Goal: Information Seeking & Learning: Learn about a topic

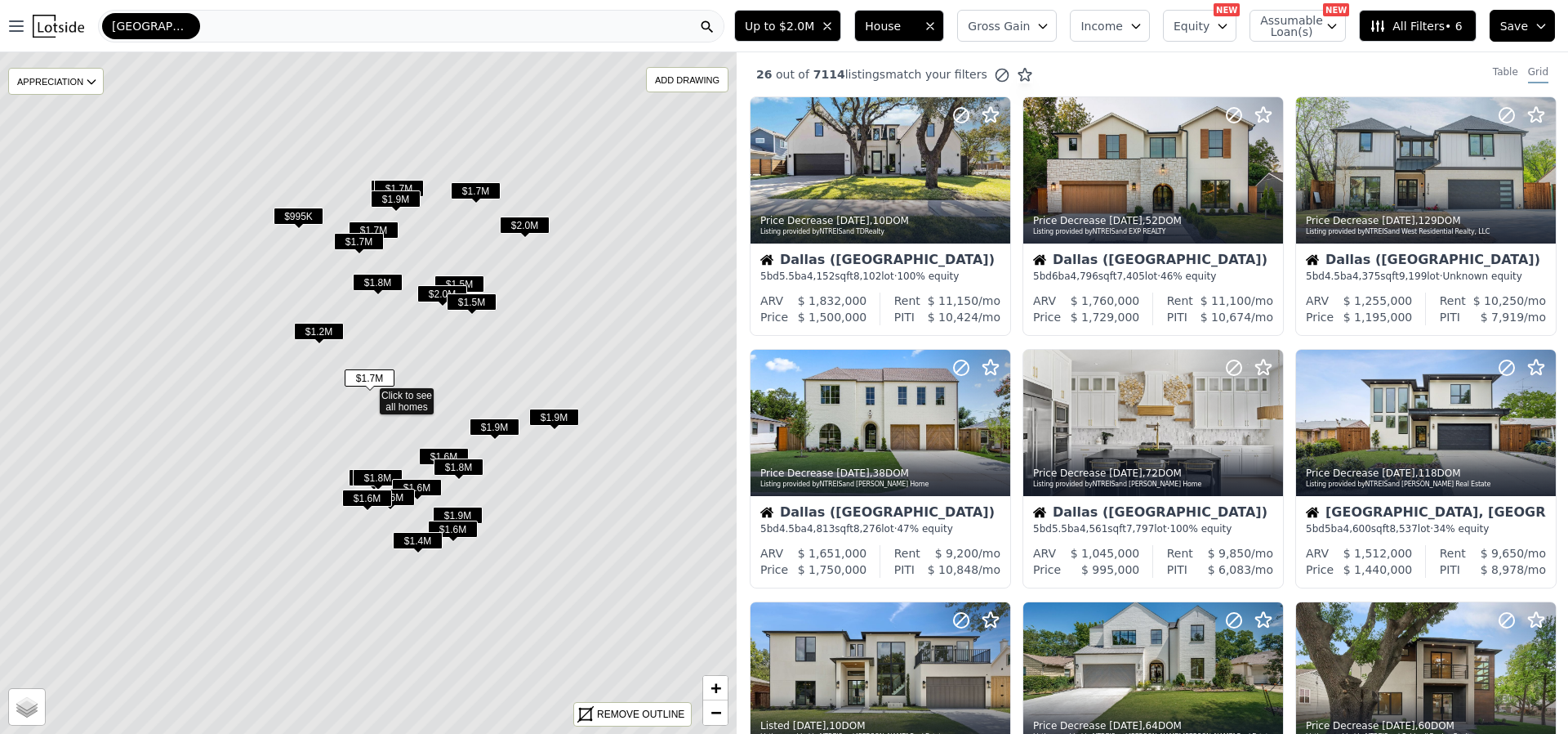
click at [1402, 21] on span "All Filters • 6" at bounding box center [1416, 26] width 93 height 16
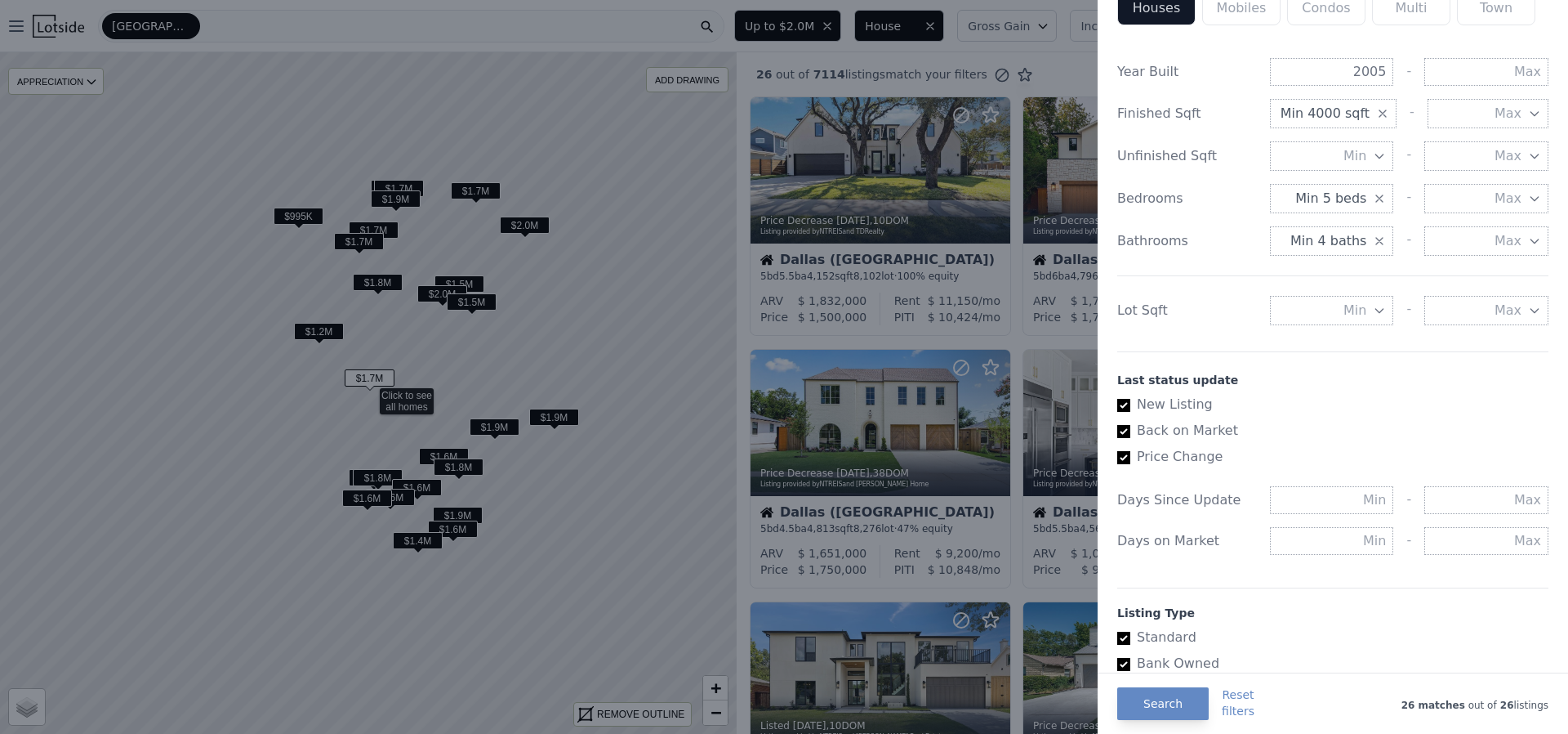
scroll to position [654, 0]
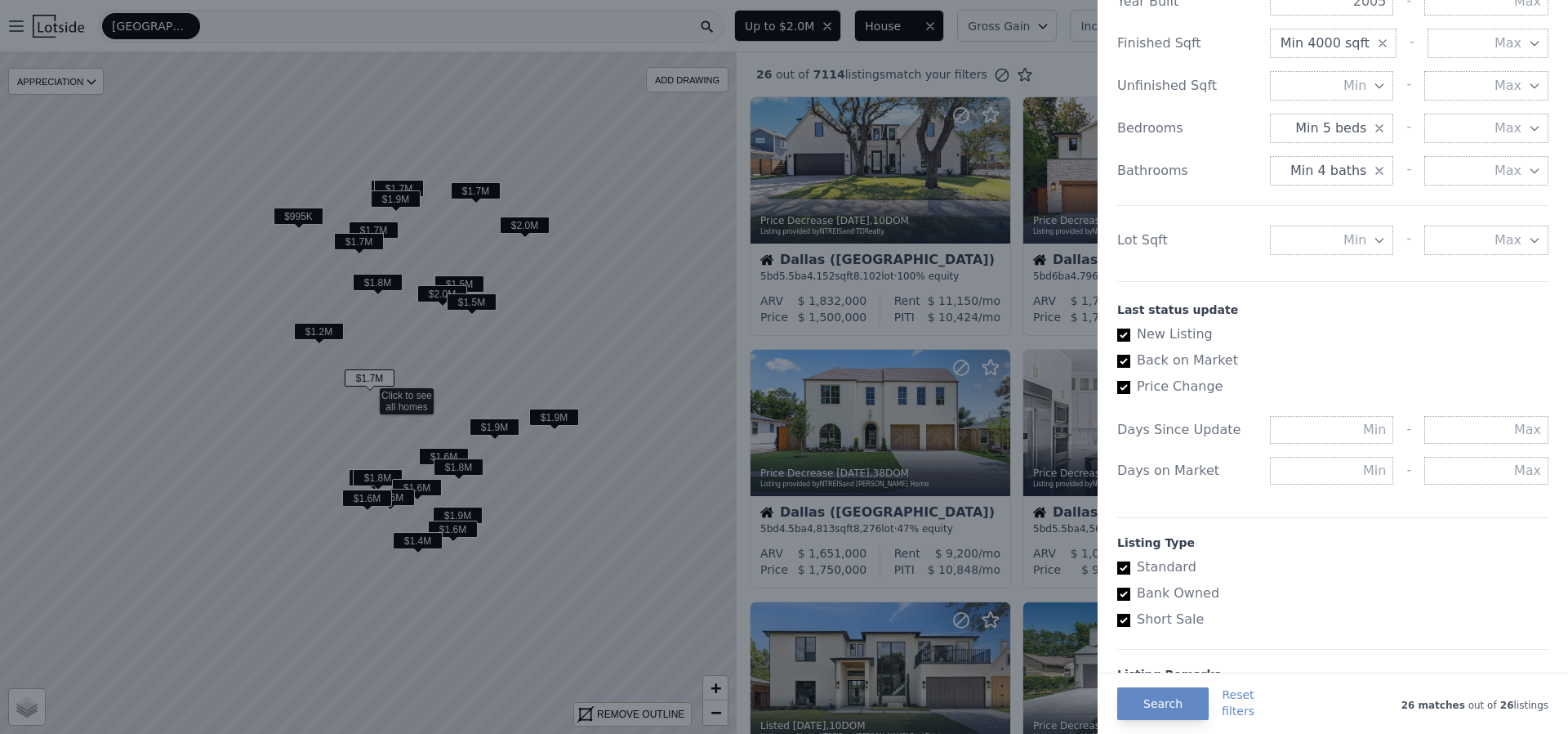
click at [1343, 235] on span "Min" at bounding box center [1355, 240] width 23 height 20
click at [1343, 240] on input "number" at bounding box center [1331, 240] width 124 height 29
type input "5"
click at [1351, 323] on button "10000 sqft" at bounding box center [1331, 328] width 124 height 29
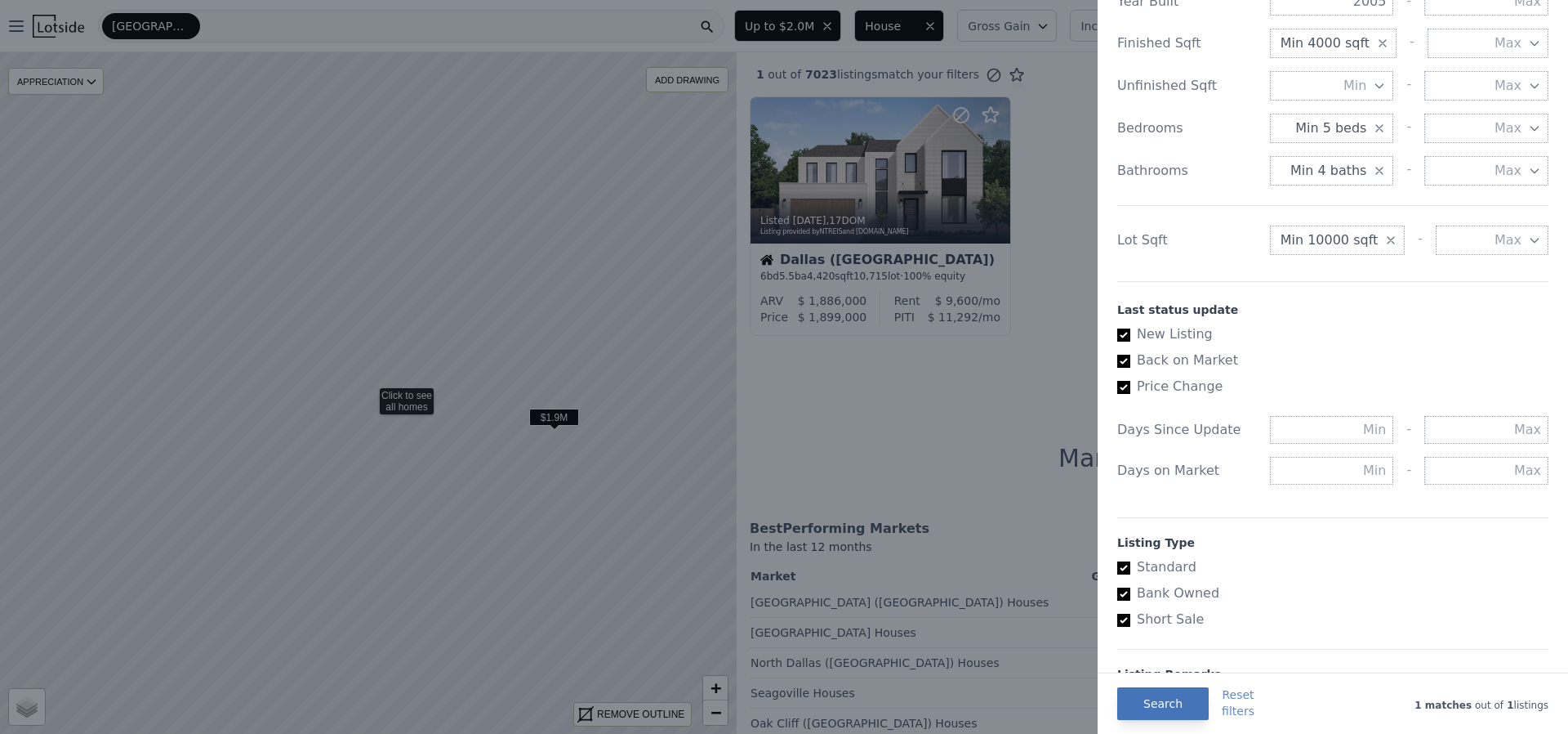
click at [1172, 696] on button "Search" at bounding box center [1162, 703] width 92 height 33
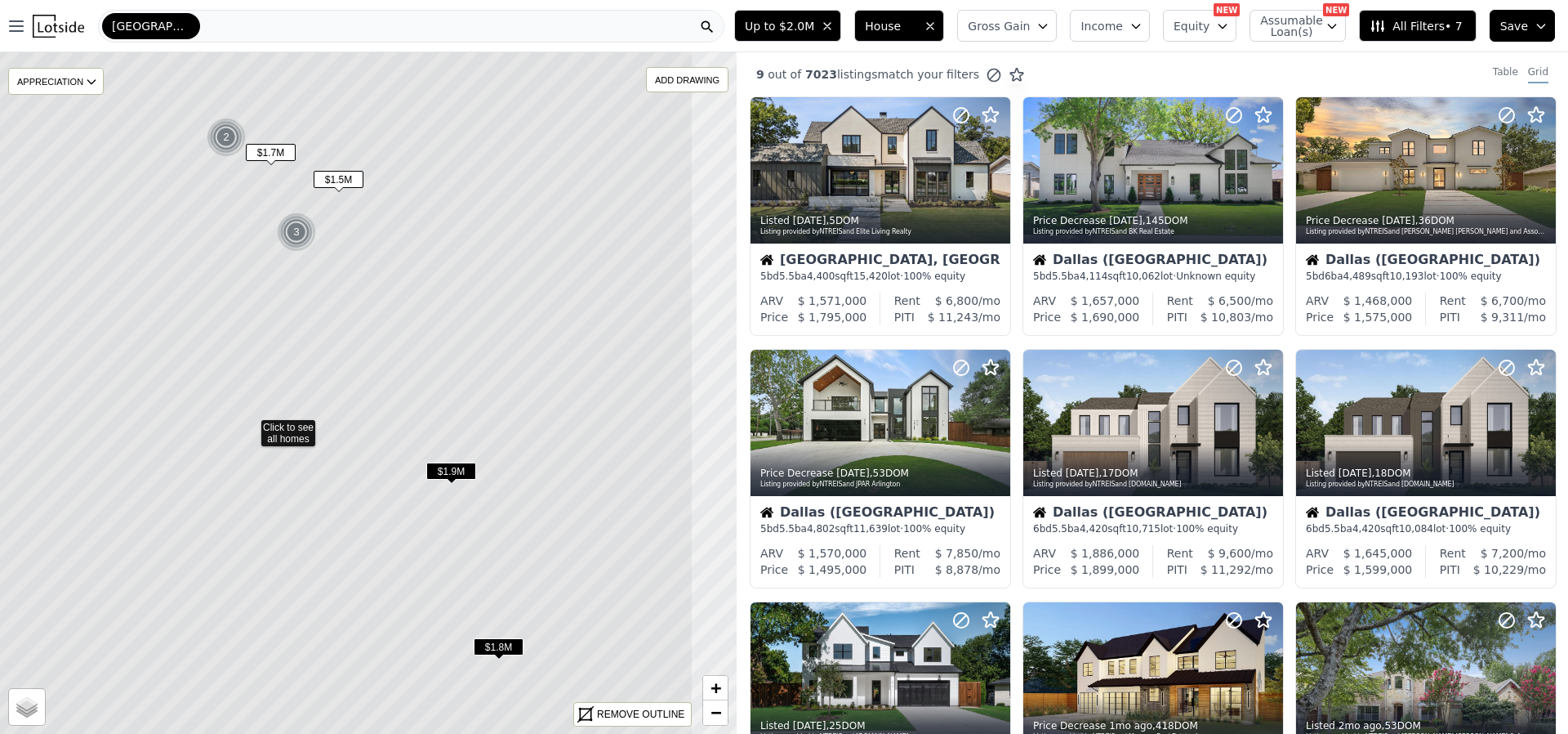
drag, startPoint x: 601, startPoint y: 322, endPoint x: 482, endPoint y: 355, distance: 123.5
click at [482, 355] on icon at bounding box center [250, 425] width 887 height 821
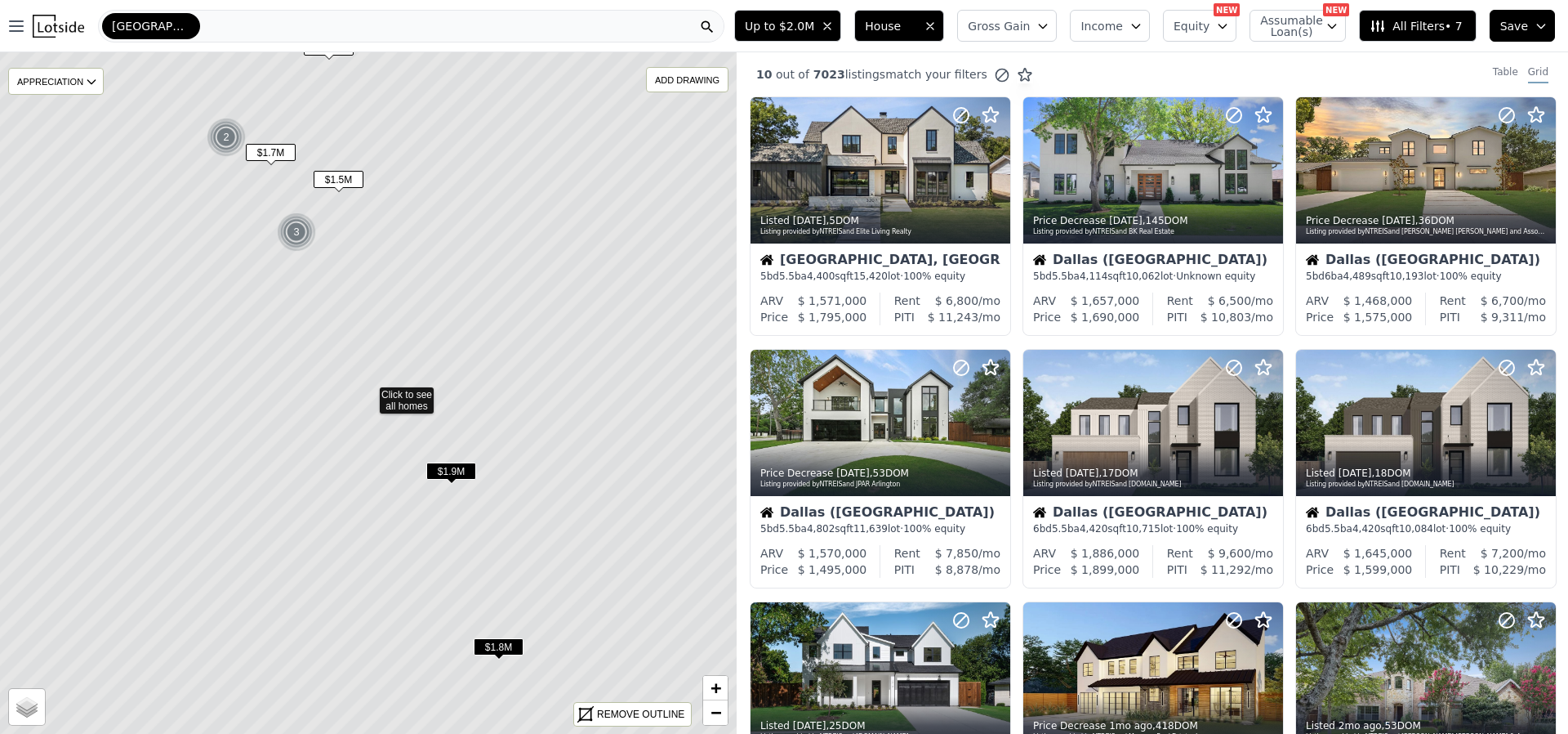
click at [414, 399] on icon at bounding box center [368, 393] width 887 height 821
click at [293, 226] on div "3" at bounding box center [297, 232] width 39 height 39
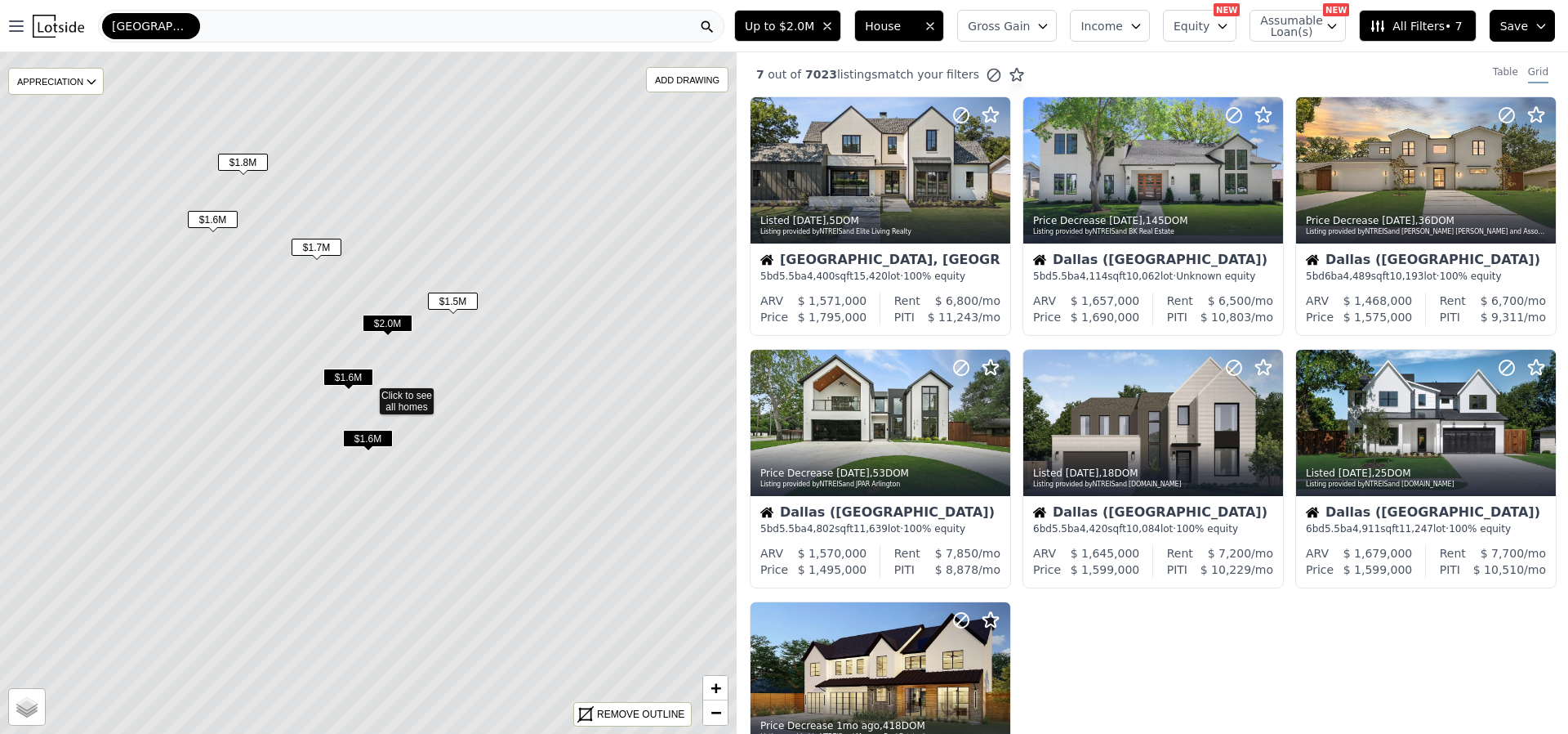
click at [414, 391] on icon at bounding box center [368, 393] width 887 height 821
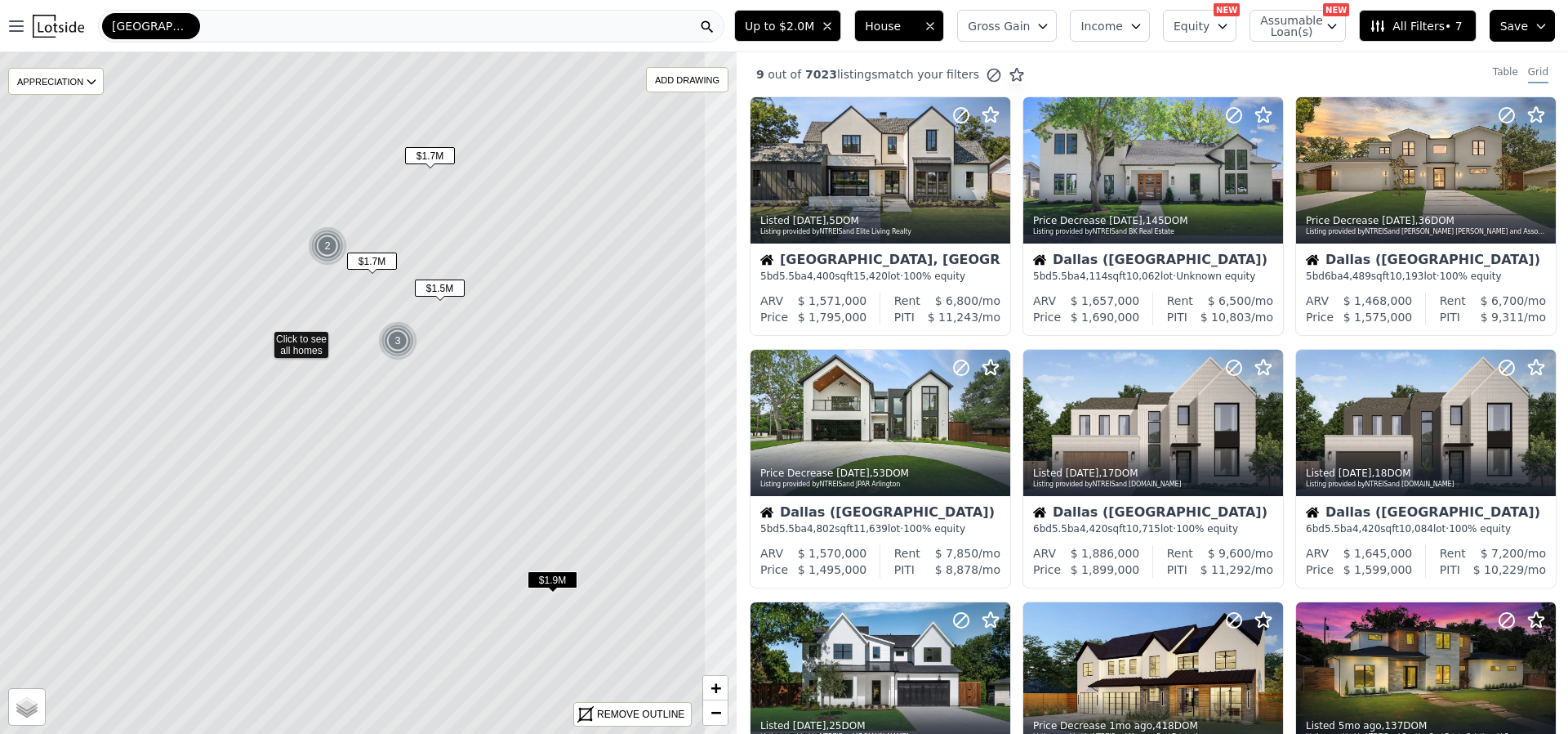
click at [525, 373] on icon at bounding box center [263, 337] width 887 height 821
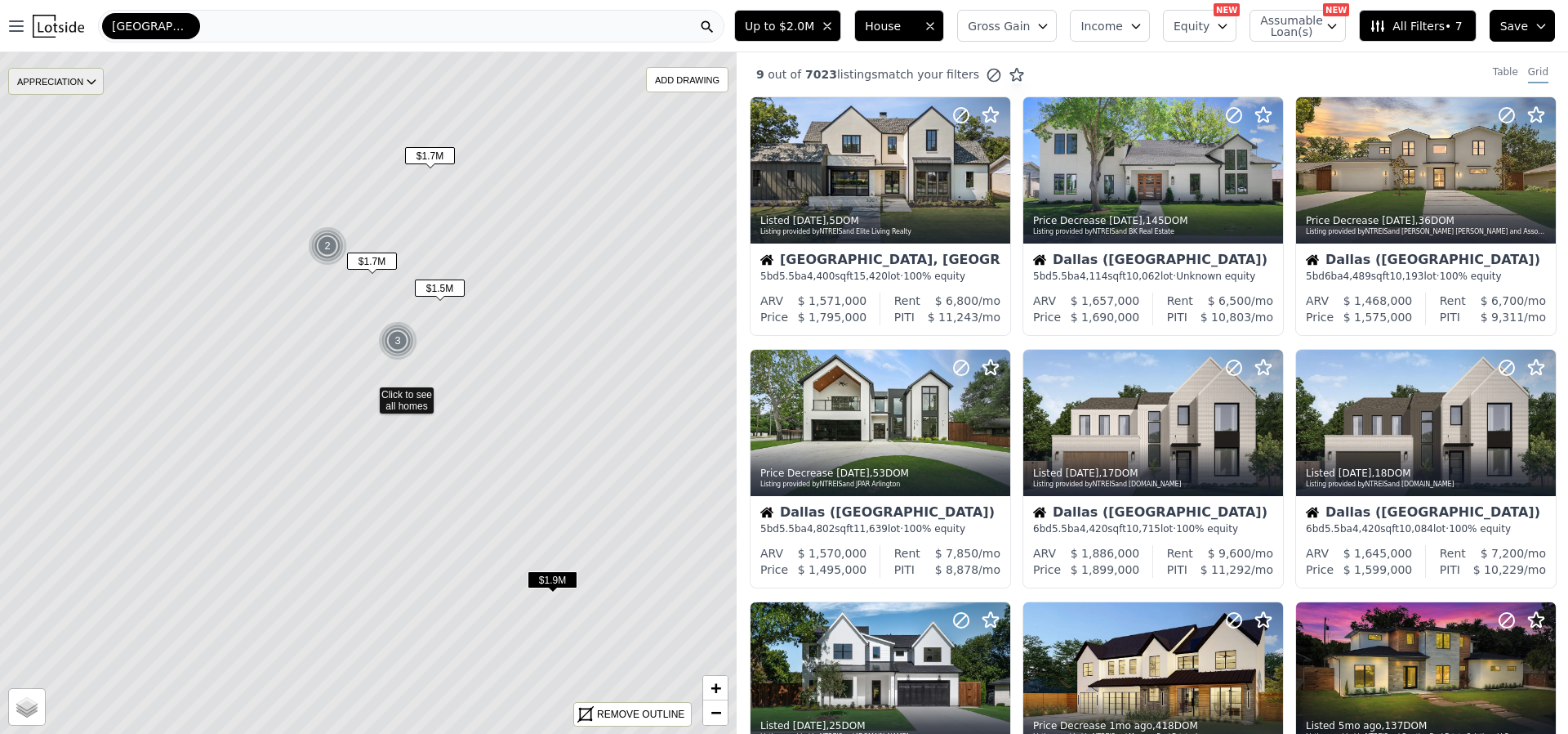
click at [85, 85] on div "APPRECIATION" at bounding box center [55, 81] width 95 height 27
click at [68, 129] on div "3M" at bounding box center [68, 131] width 49 height 24
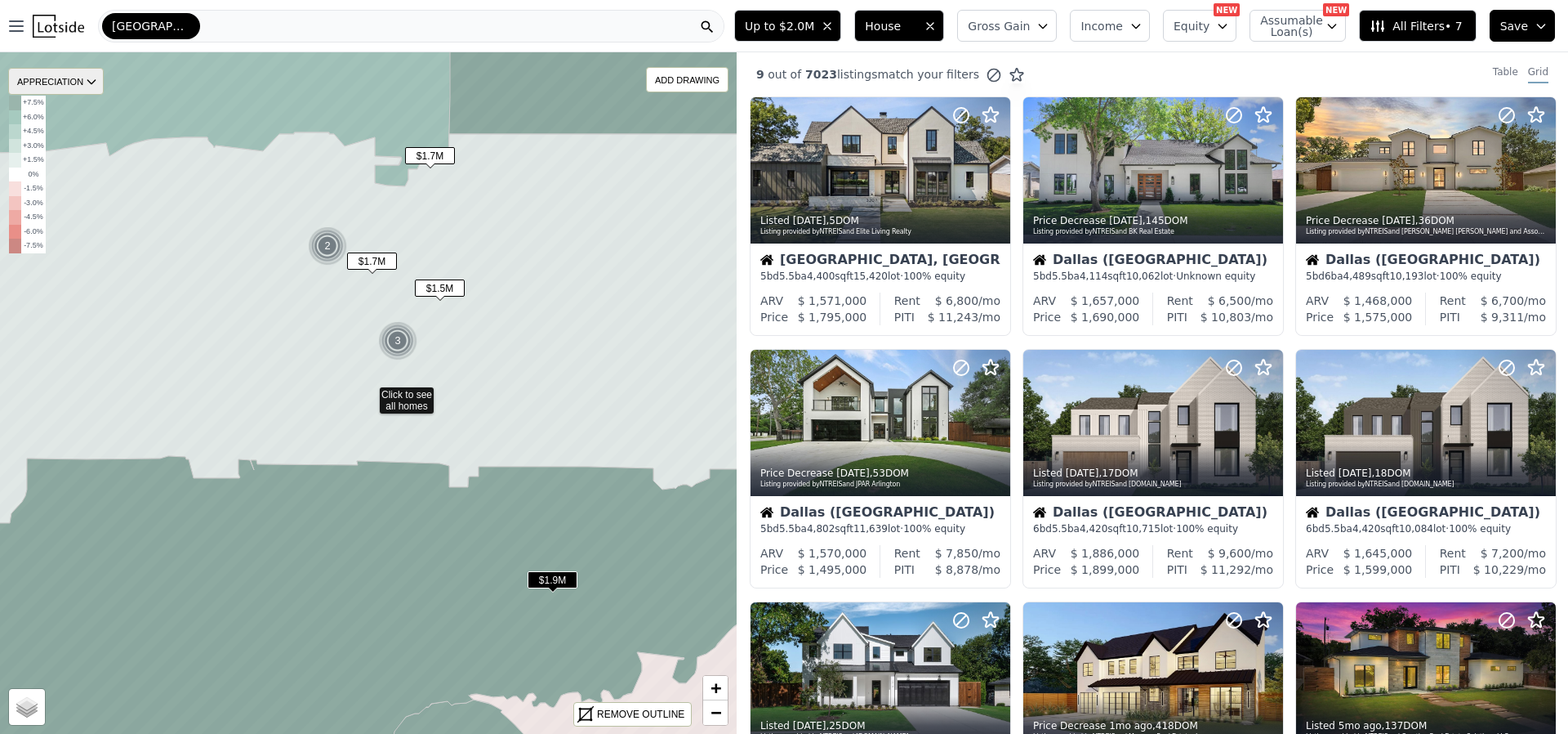
click at [79, 79] on div "APPRECIATION" at bounding box center [55, 81] width 95 height 27
click at [71, 107] on div "None" at bounding box center [68, 107] width 49 height 24
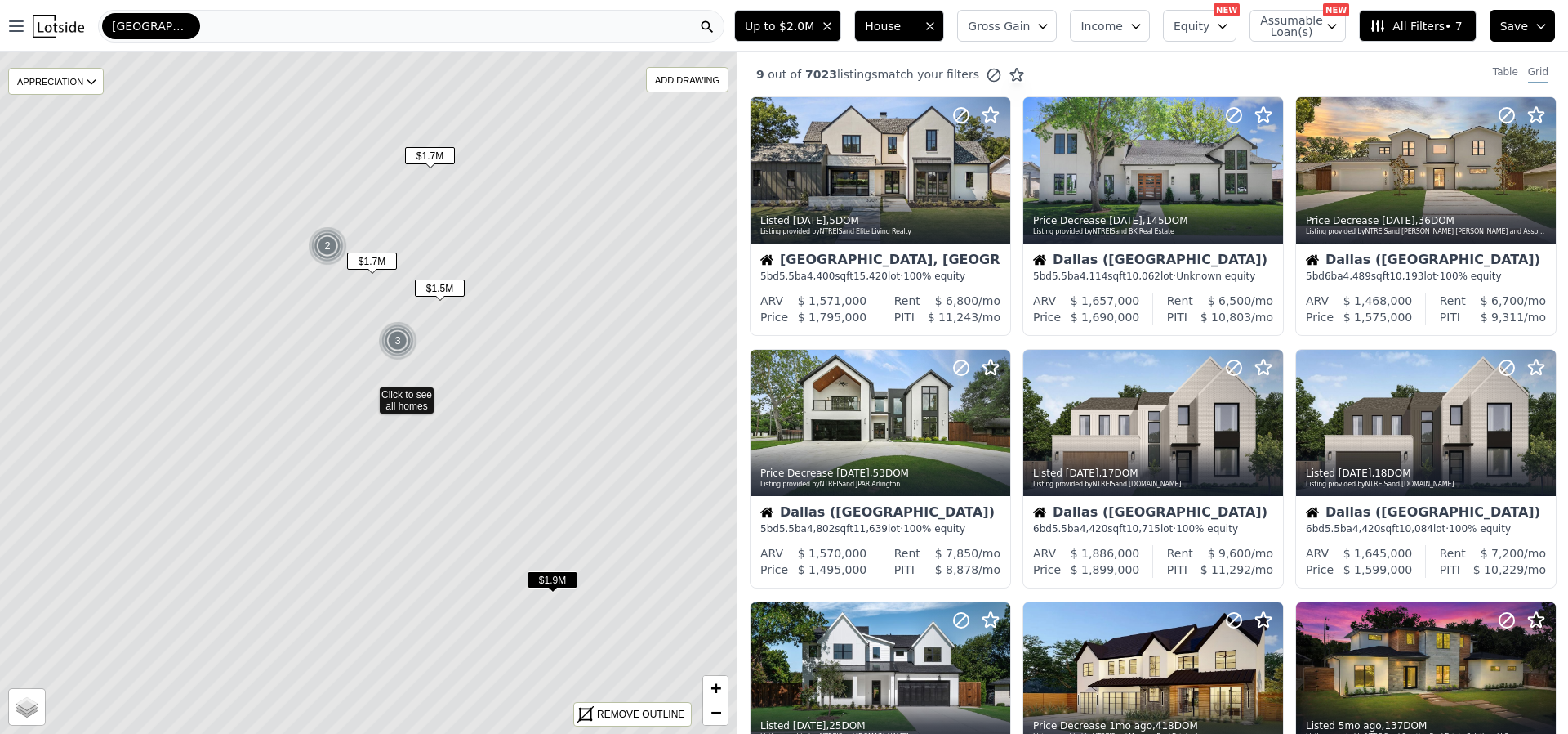
click at [1426, 21] on span "All Filters • 7" at bounding box center [1416, 26] width 93 height 16
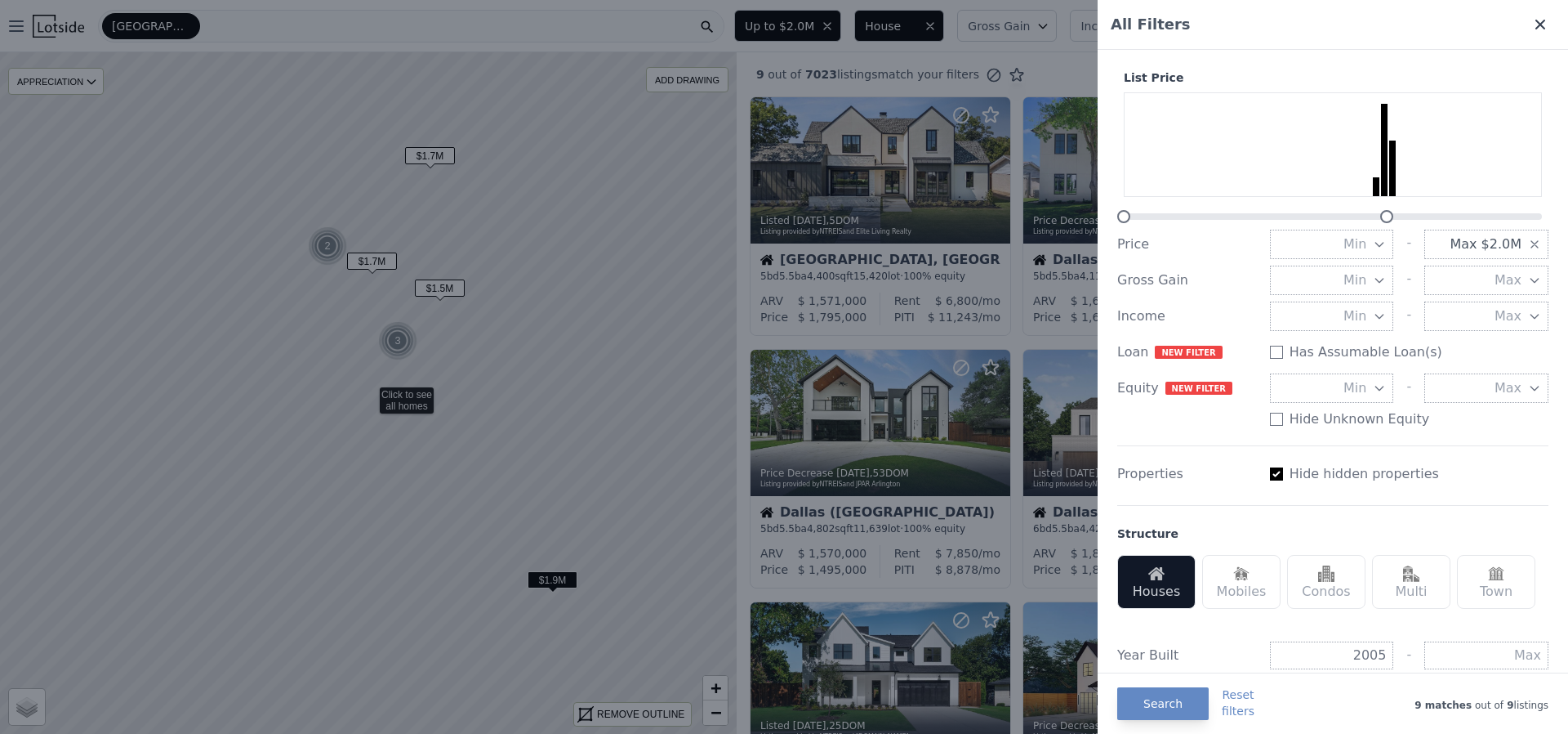
click at [1531, 24] on icon at bounding box center [1539, 24] width 16 height 16
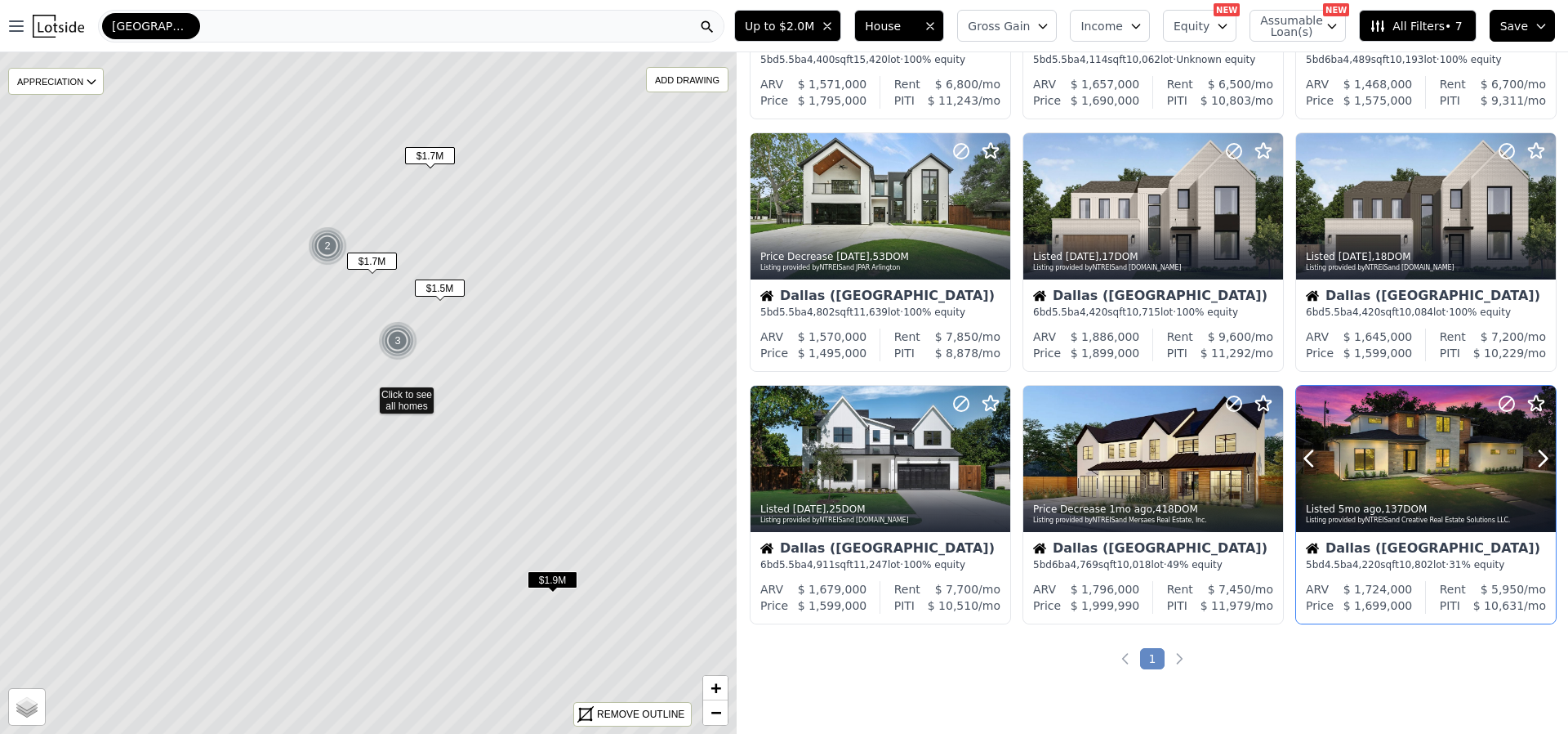
scroll to position [245, 0]
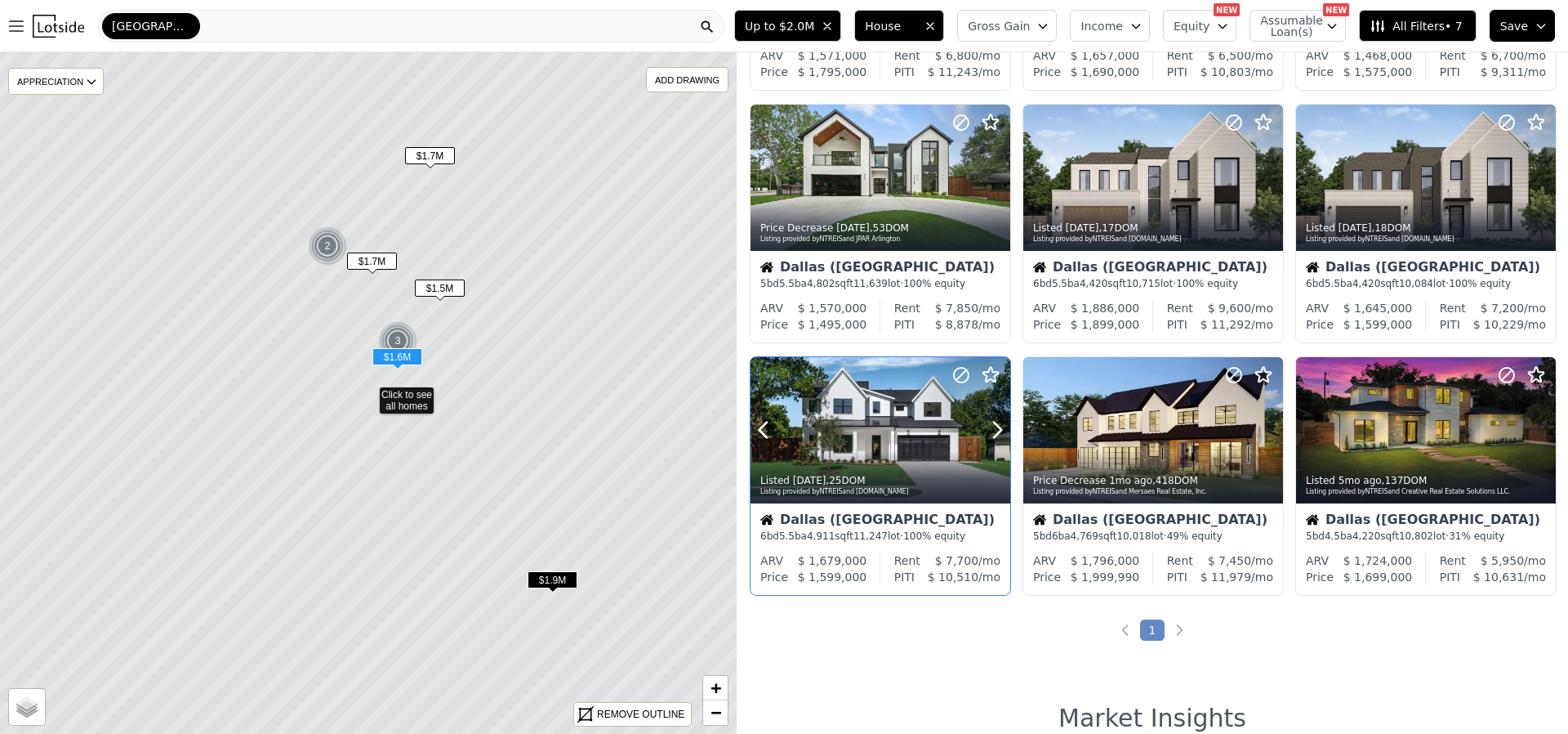
click at [838, 425] on div at bounding box center [880, 430] width 259 height 146
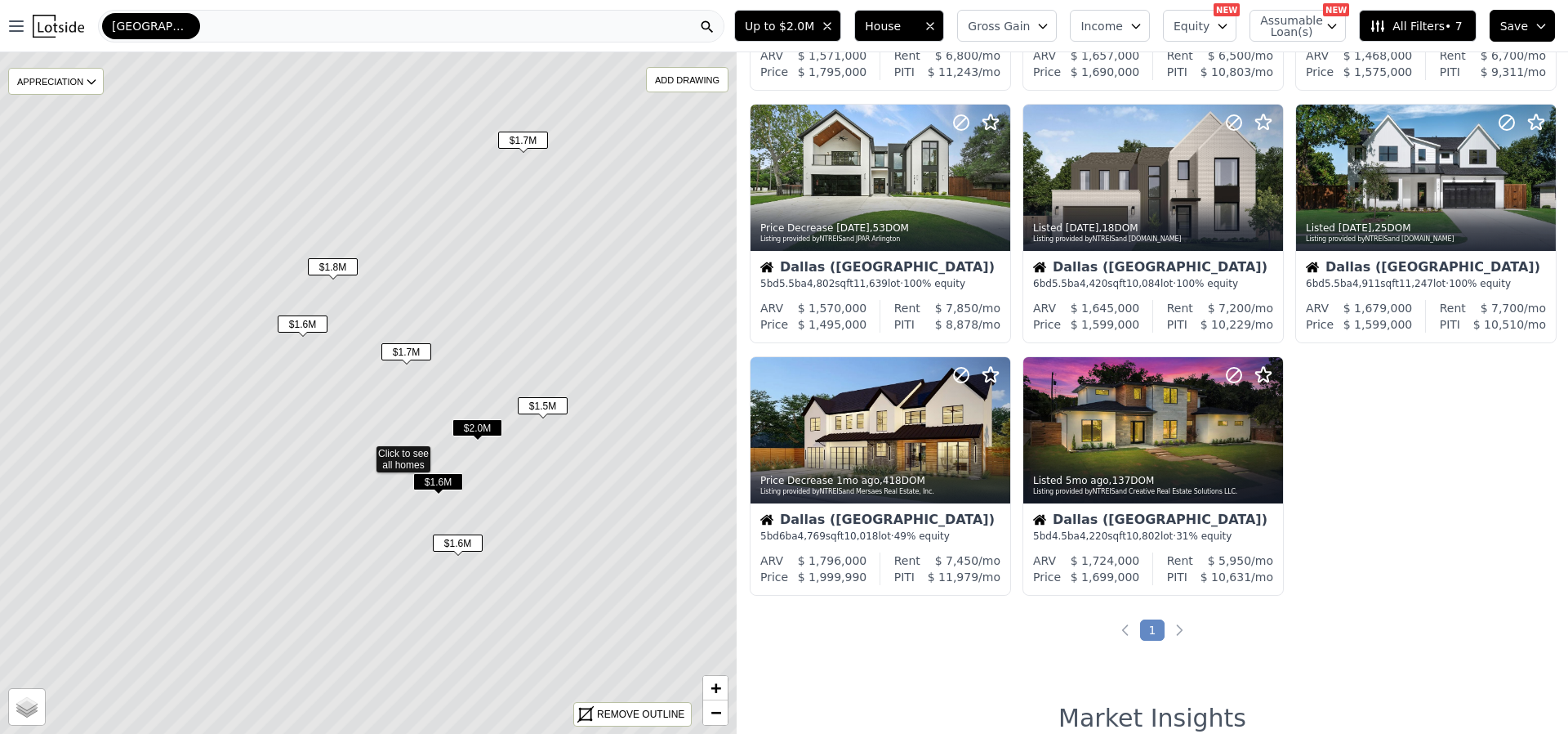
drag, startPoint x: 465, startPoint y: 177, endPoint x: 440, endPoint y: 248, distance: 75.3
click at [461, 238] on icon at bounding box center [365, 451] width 887 height 821
click at [332, 262] on span "$1.8M" at bounding box center [332, 269] width 50 height 17
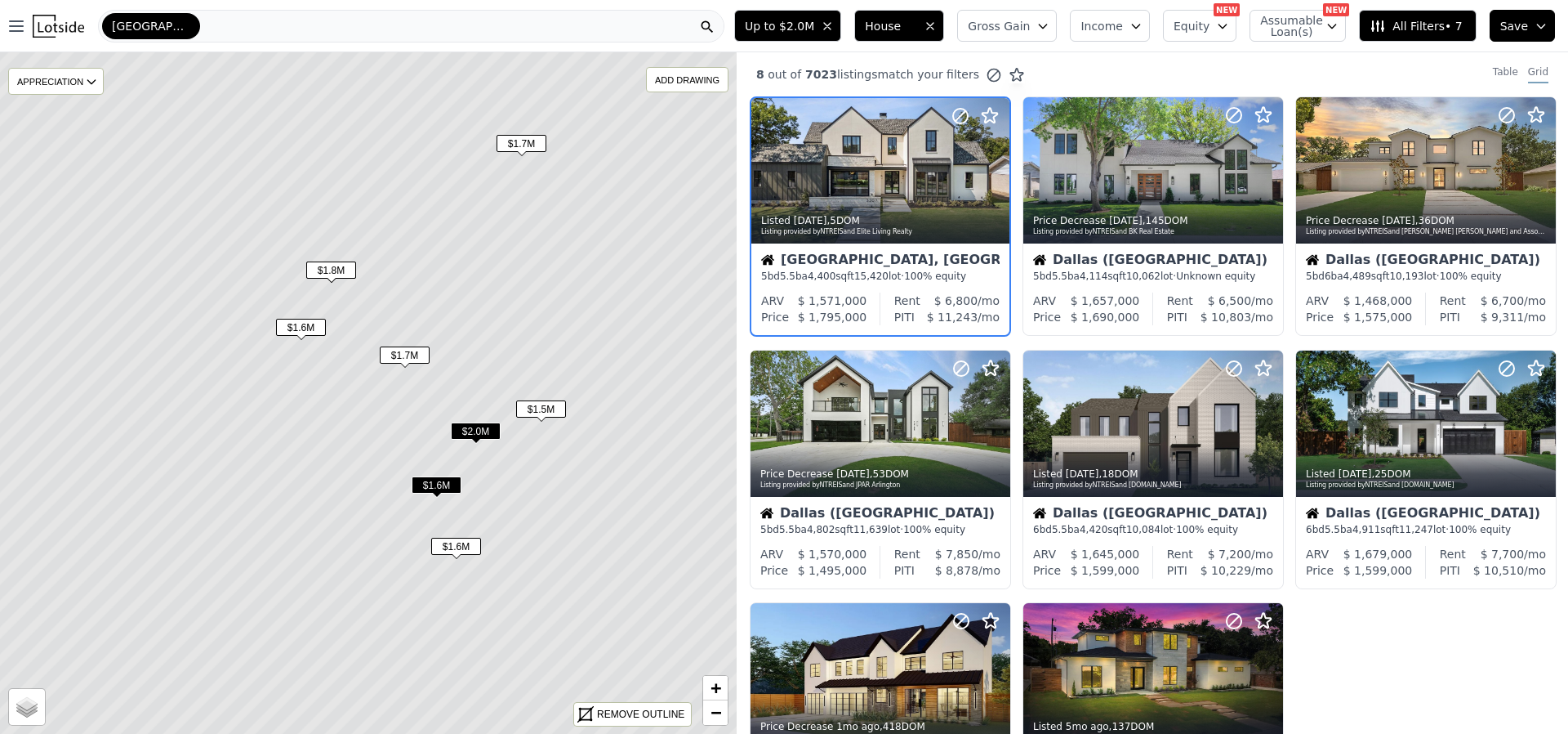
click at [324, 269] on span "$1.8M" at bounding box center [332, 269] width 50 height 17
click at [308, 323] on span "$1.6M" at bounding box center [301, 326] width 50 height 17
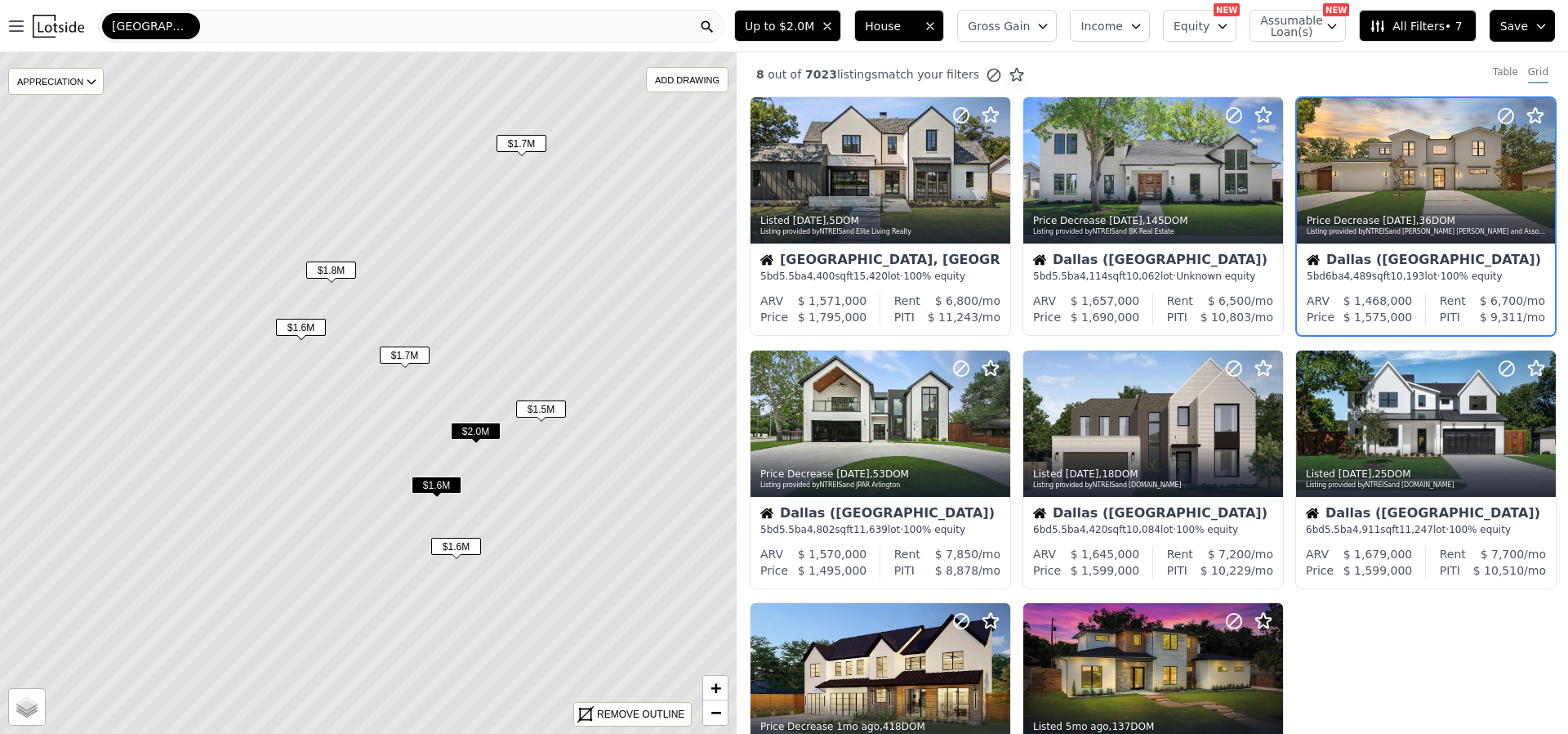
click at [392, 355] on span "$1.7M" at bounding box center [405, 354] width 50 height 17
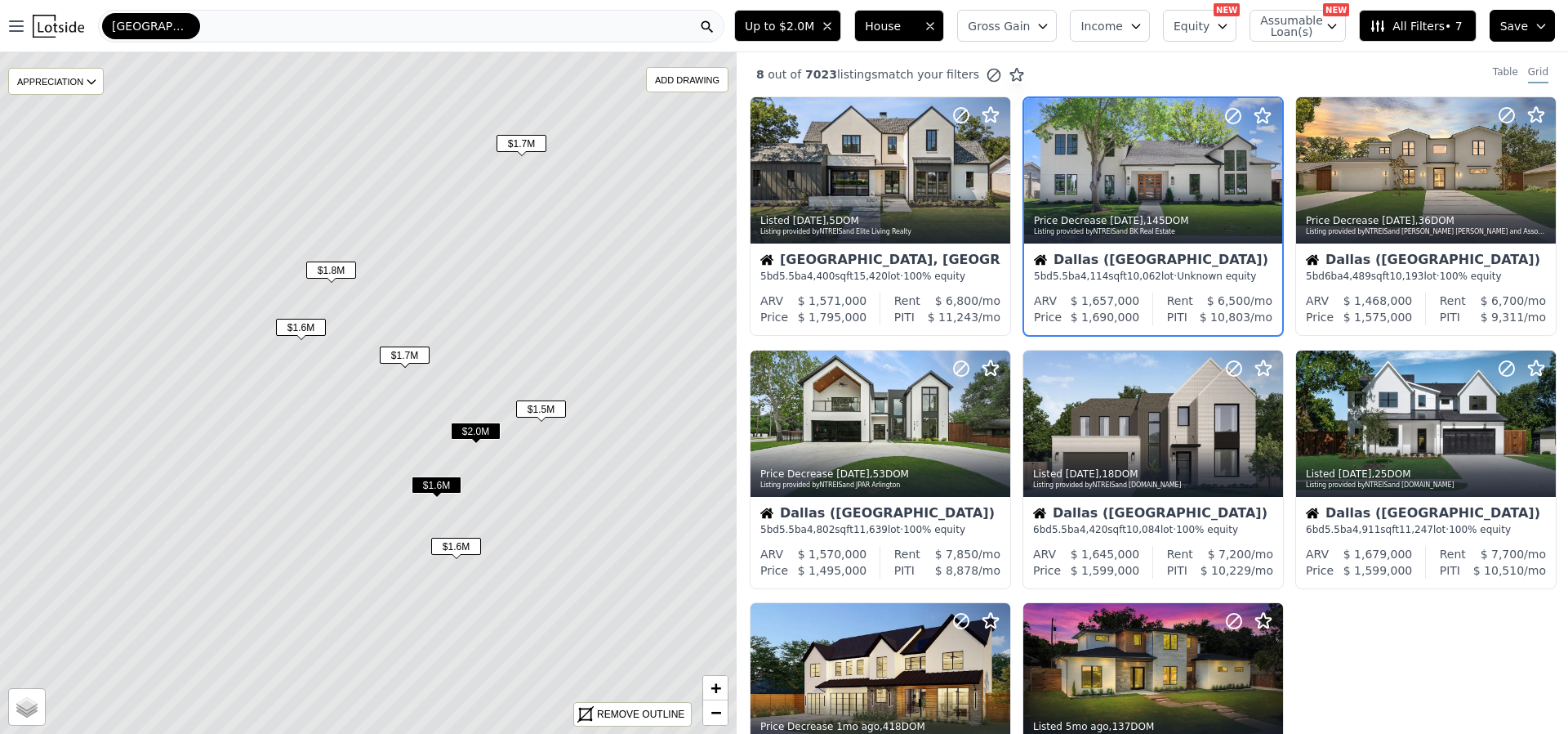
click at [537, 408] on span "$1.5M" at bounding box center [541, 408] width 50 height 17
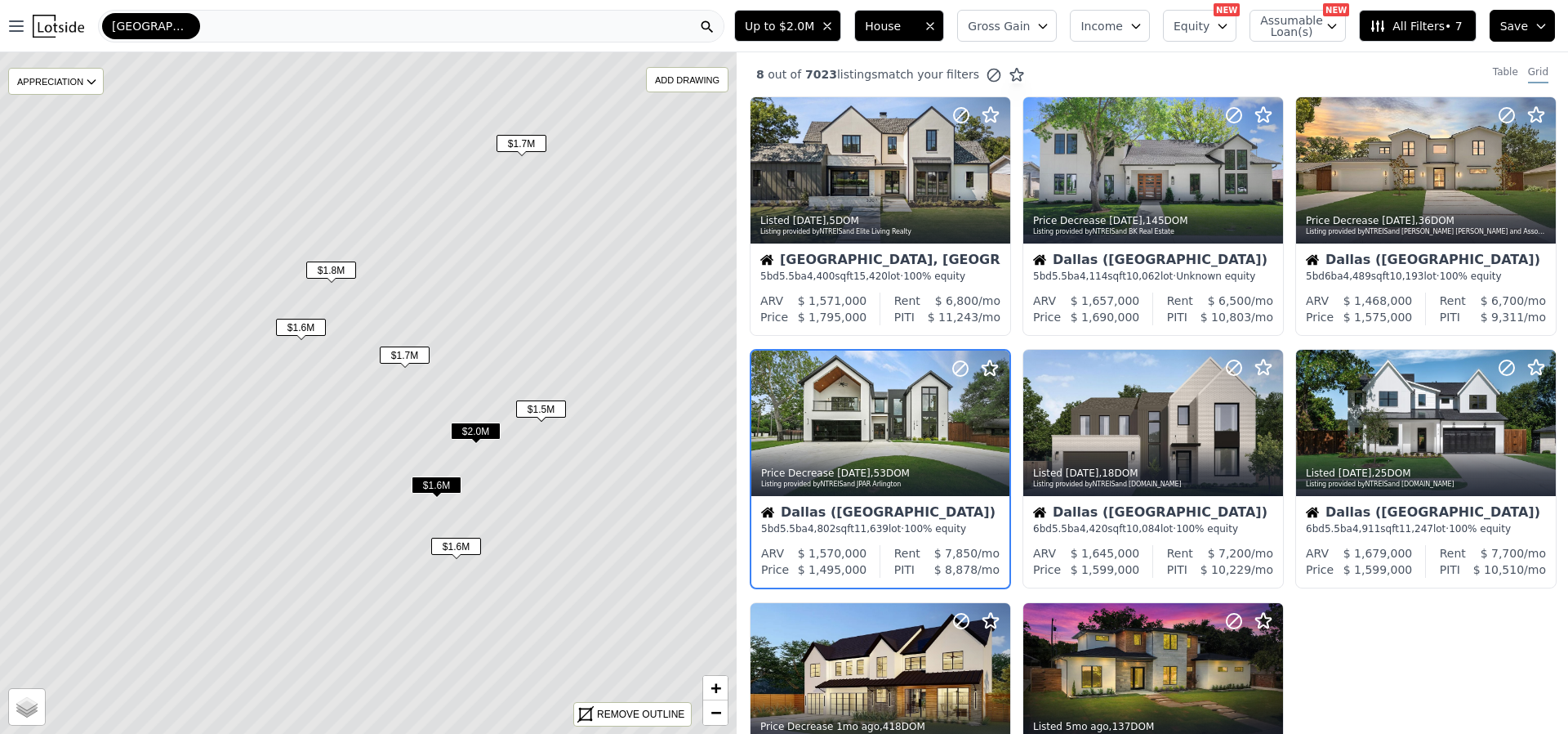
scroll to position [50, 0]
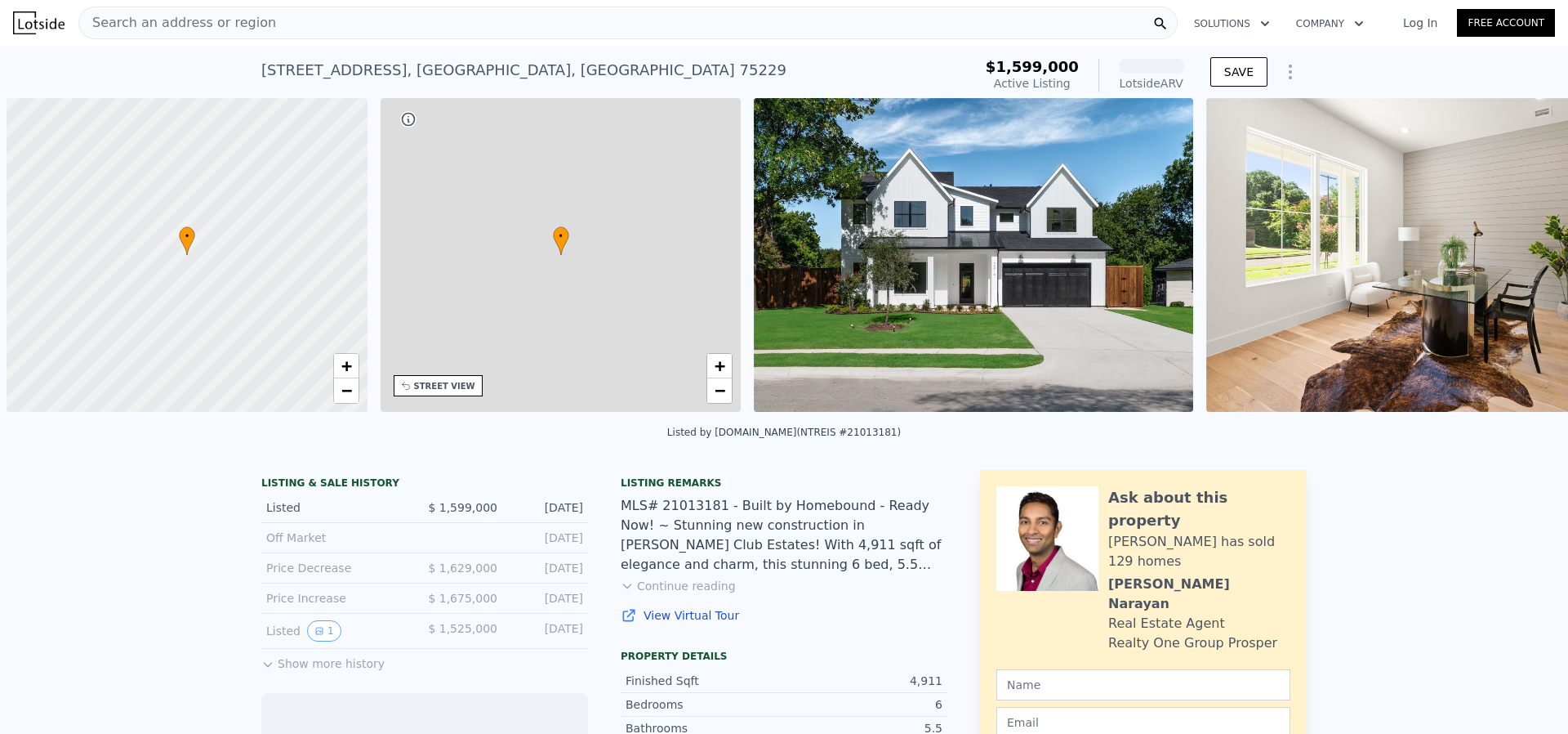
scroll to position [0, 6]
